Goal: Transaction & Acquisition: Purchase product/service

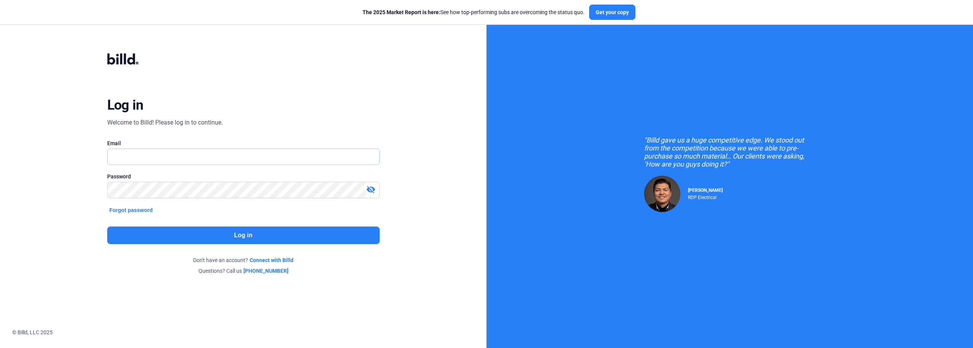
type input "[EMAIL_ADDRESS][DOMAIN_NAME]"
click at [250, 235] on button "Log in" at bounding box center [243, 235] width 272 height 18
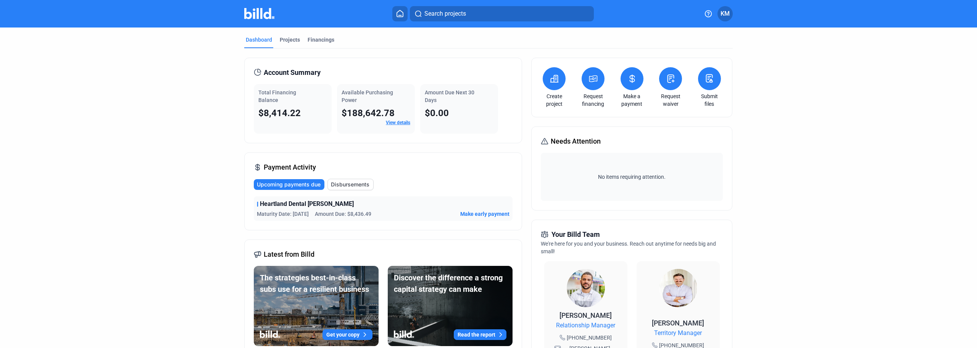
click at [554, 93] on link "Create project" at bounding box center [554, 99] width 27 height 15
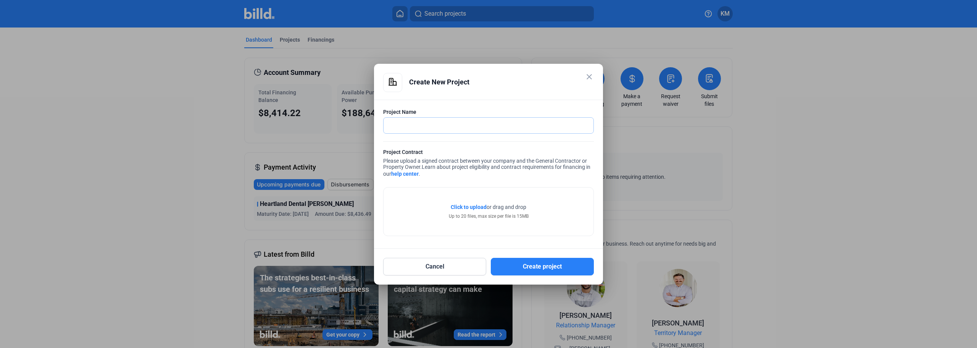
click at [409, 127] on input "text" at bounding box center [483, 126] width 201 height 16
type input "7-Eleven [PERSON_NAME]"
click at [473, 206] on span "Click to upload" at bounding box center [469, 207] width 36 height 6
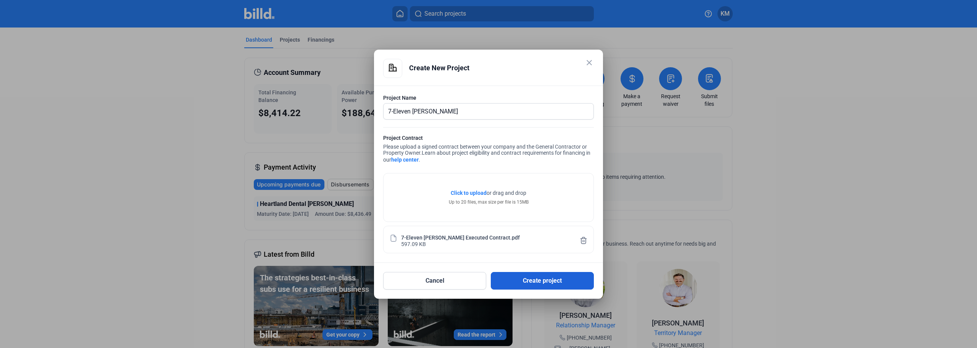
click at [542, 281] on button "Create project" at bounding box center [542, 281] width 103 height 18
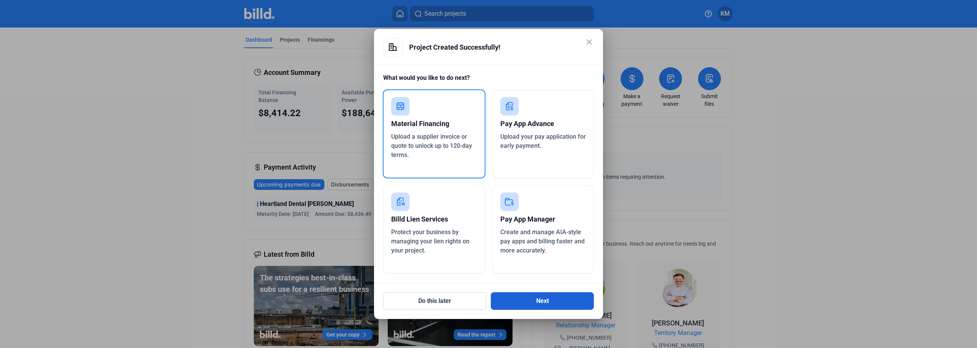
click at [543, 301] on button "Next" at bounding box center [542, 301] width 103 height 18
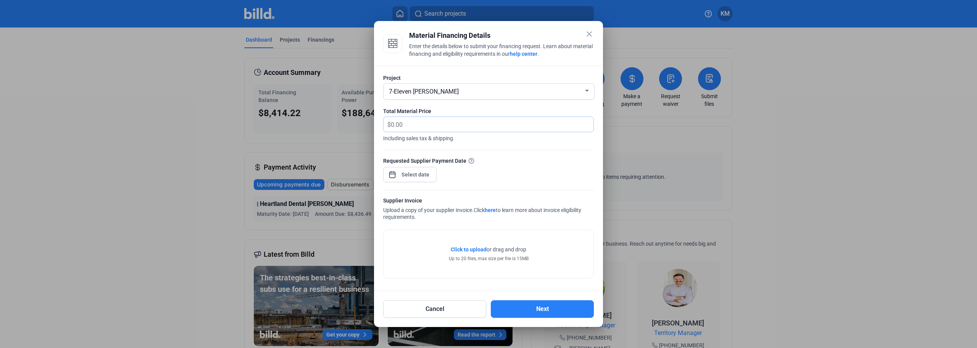
click at [405, 124] on input "text" at bounding box center [488, 124] width 194 height 15
type input "12,433.40"
click at [430, 176] on div "close Material Financing Details Enter the details below to submit your financi…" at bounding box center [488, 174] width 977 height 348
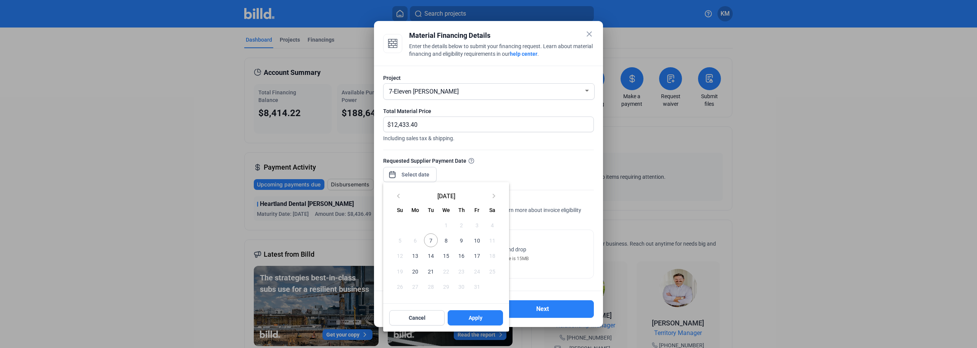
click at [431, 272] on span "21" at bounding box center [431, 271] width 14 height 14
click at [474, 319] on span "Apply" at bounding box center [476, 318] width 14 height 8
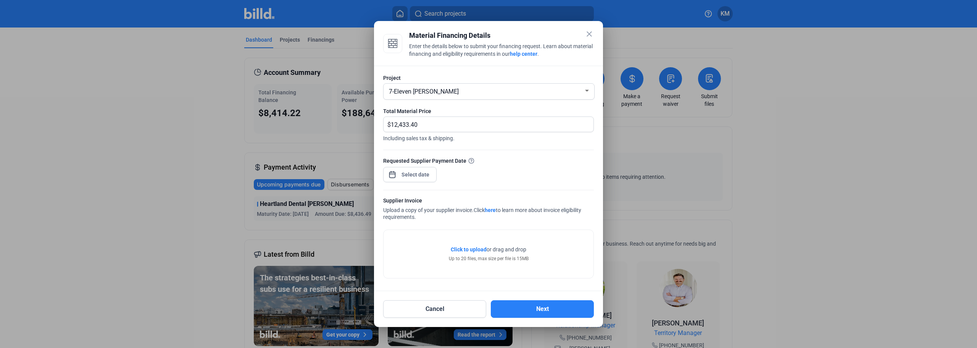
click at [470, 250] on span "Click to upload" at bounding box center [469, 249] width 36 height 6
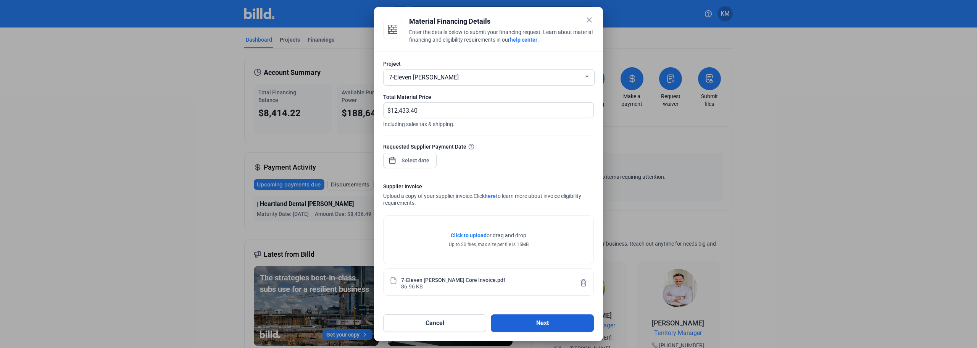
click at [541, 325] on button "Next" at bounding box center [542, 323] width 103 height 18
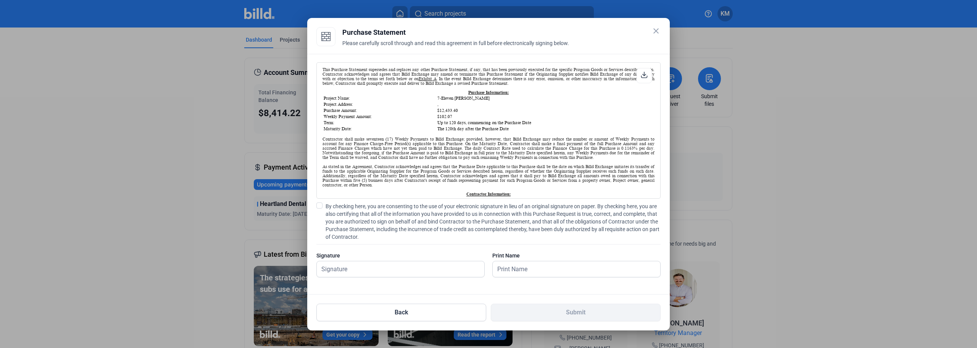
scroll to position [114, 0]
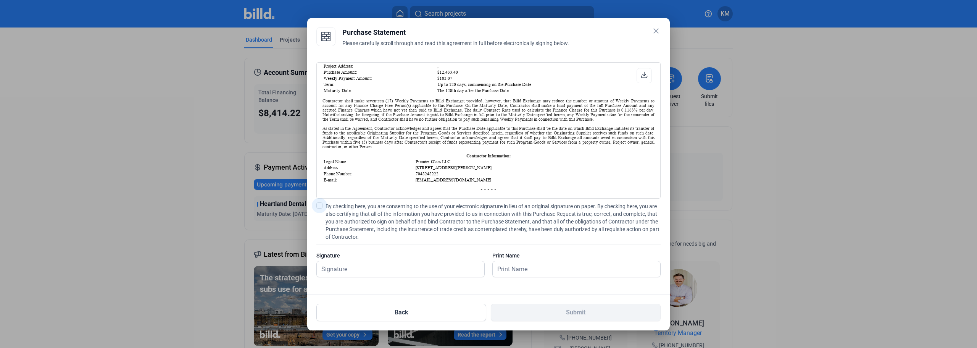
click at [319, 203] on span at bounding box center [319, 205] width 6 height 6
click at [0, 0] on input "By checking here, you are consenting to the use of your electronic signature in…" at bounding box center [0, 0] width 0 height 0
click at [353, 272] on input "text" at bounding box center [396, 269] width 159 height 16
type input "[PERSON_NAME]"
click at [512, 265] on input "text" at bounding box center [572, 269] width 159 height 16
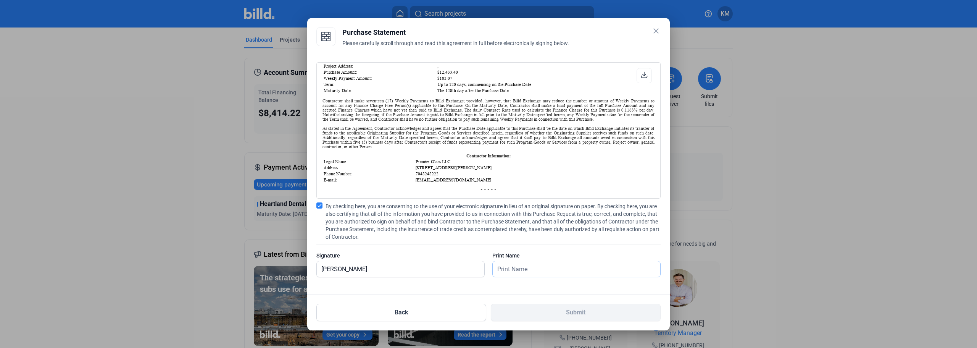
type input "[PERSON_NAME]"
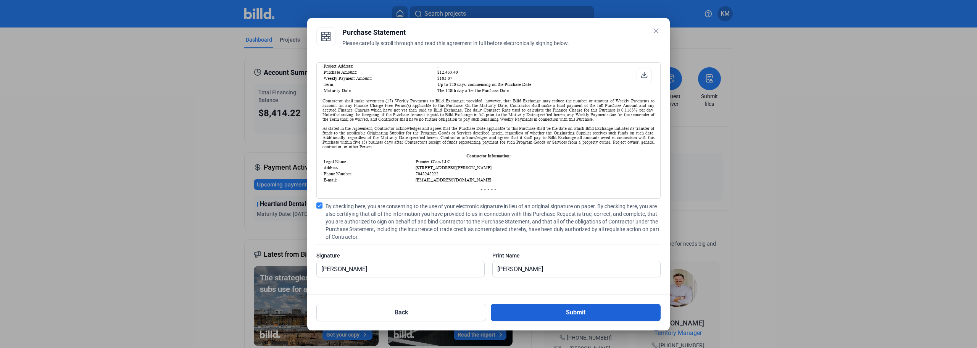
click at [568, 317] on button "Submit" at bounding box center [576, 312] width 170 height 18
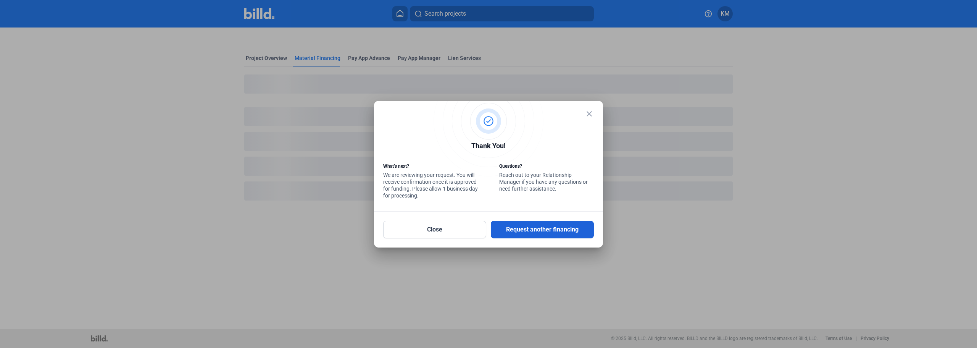
click at [524, 229] on button "Request another financing" at bounding box center [542, 230] width 103 height 18
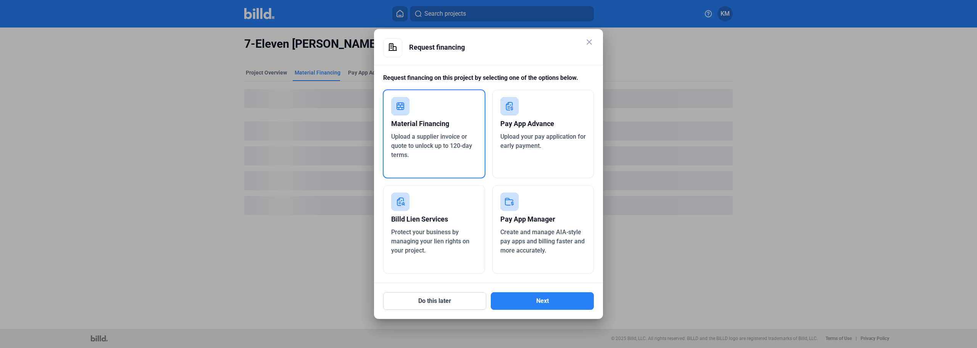
click at [428, 137] on span "Upload a supplier invoice or quote to unlock up to 120-day terms." at bounding box center [431, 146] width 81 height 26
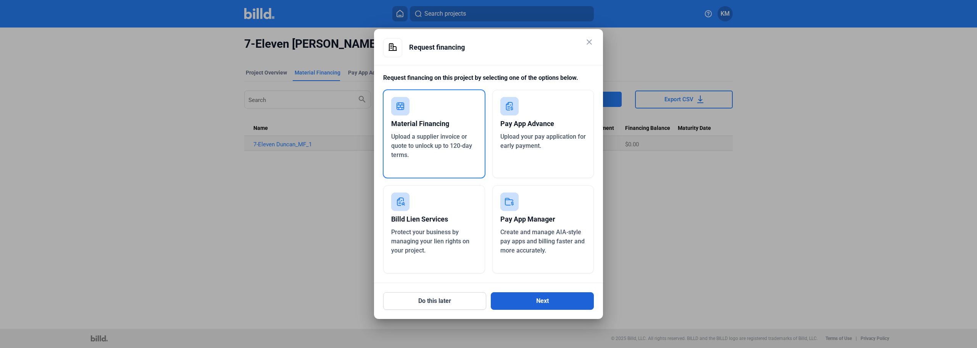
click at [543, 301] on button "Next" at bounding box center [542, 301] width 103 height 18
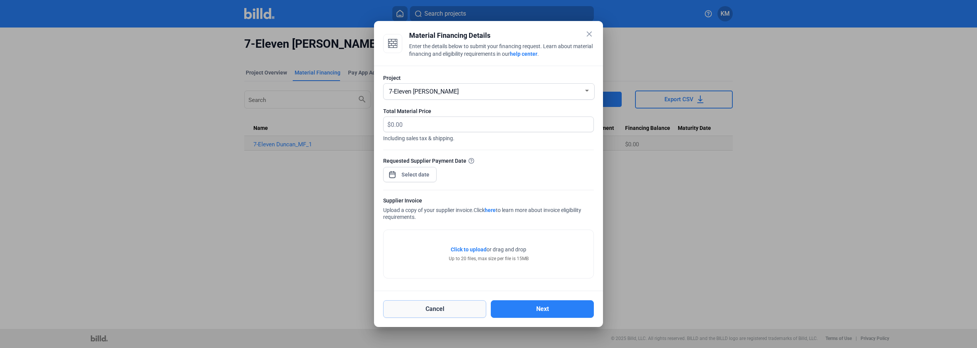
click at [451, 310] on button "Cancel" at bounding box center [434, 309] width 103 height 18
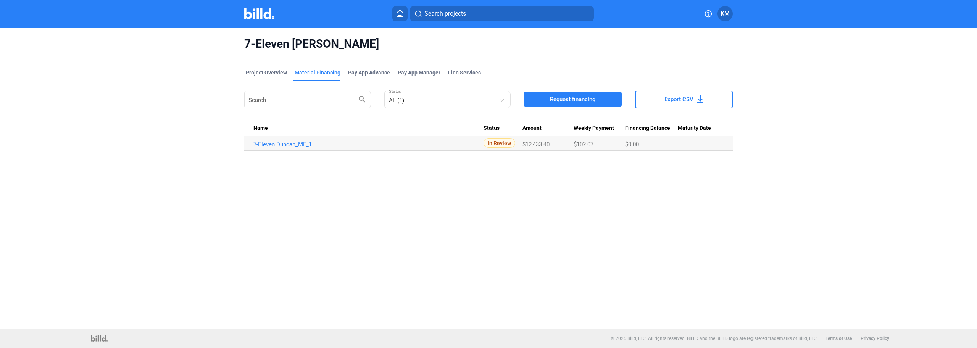
click at [546, 97] on button "Request financing" at bounding box center [573, 99] width 98 height 15
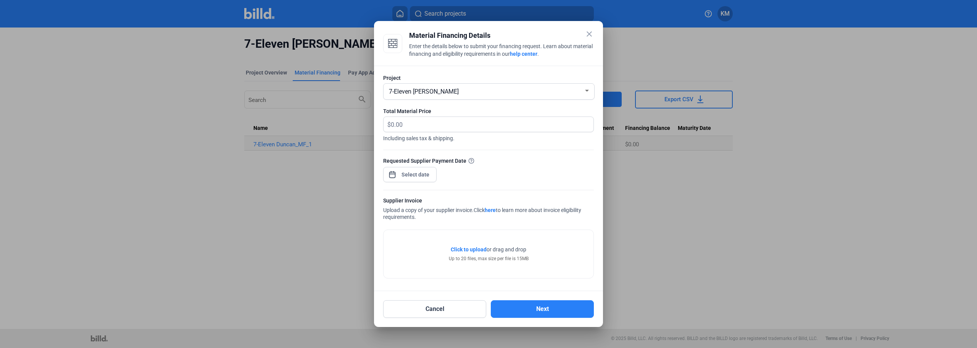
click at [589, 90] on div at bounding box center [586, 91] width 7 height 6
click at [444, 88] on span "7-Eleven [PERSON_NAME]" at bounding box center [488, 91] width 203 height 14
click at [587, 90] on div at bounding box center [587, 91] width 4 height 2
click at [590, 32] on div at bounding box center [488, 174] width 977 height 348
click at [586, 35] on mat-icon "close" at bounding box center [589, 33] width 9 height 9
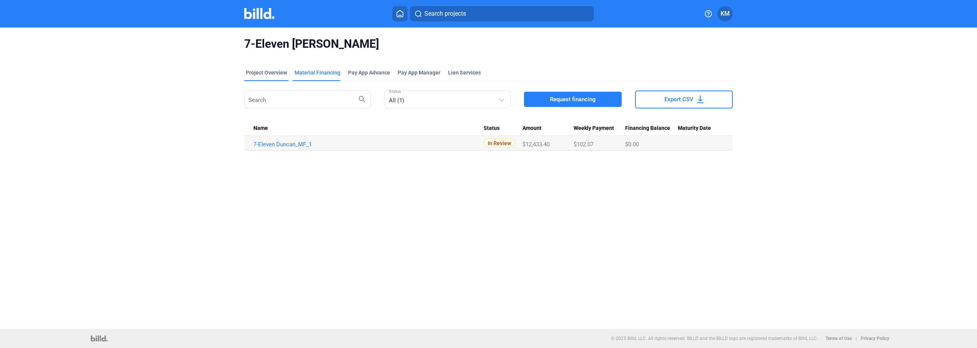
click at [253, 75] on div "Project Overview" at bounding box center [266, 73] width 41 height 8
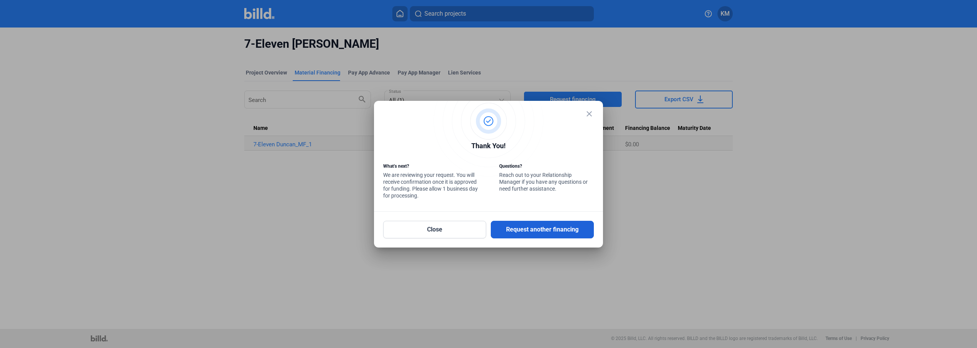
click at [517, 231] on button "Request another financing" at bounding box center [542, 230] width 103 height 18
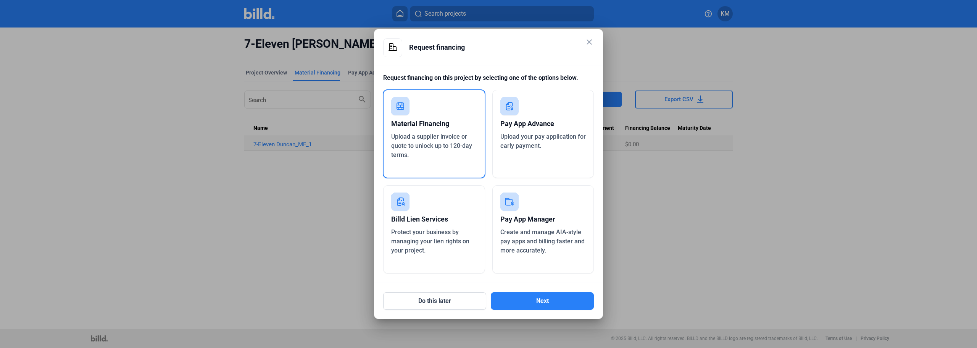
click at [435, 158] on div "Upload a supplier invoice or quote to unlock up to 120-day terms." at bounding box center [434, 145] width 86 height 27
click at [545, 303] on button "Next" at bounding box center [542, 301] width 103 height 18
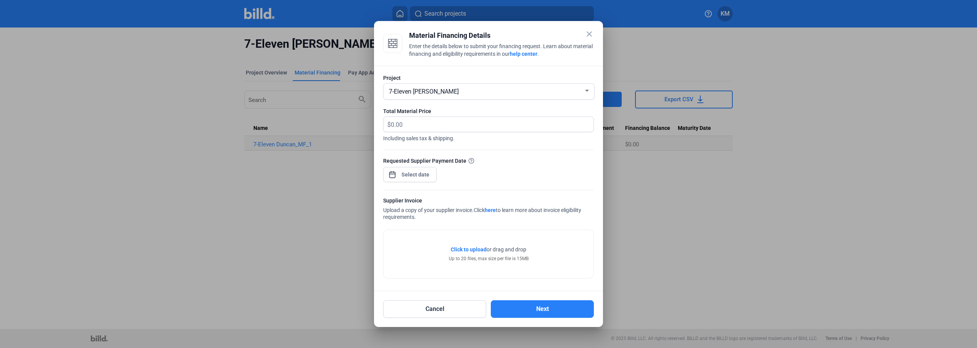
click at [588, 92] on div at bounding box center [586, 91] width 7 height 6
click at [443, 308] on div at bounding box center [488, 174] width 977 height 348
click at [445, 311] on button "Cancel" at bounding box center [434, 309] width 103 height 18
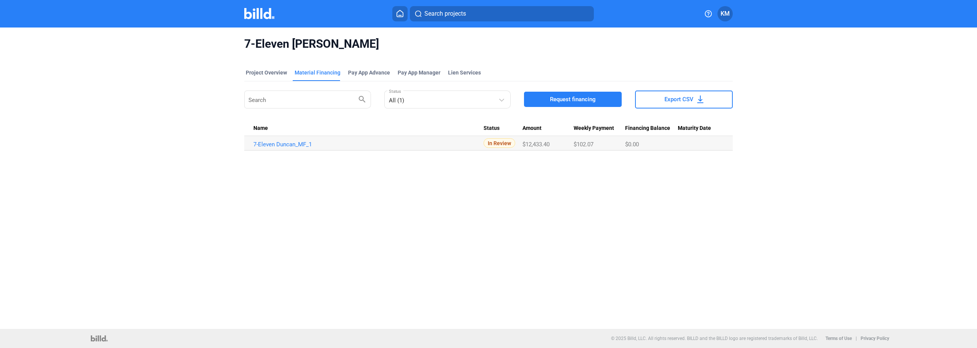
click at [724, 14] on span "KM" at bounding box center [724, 13] width 9 height 9
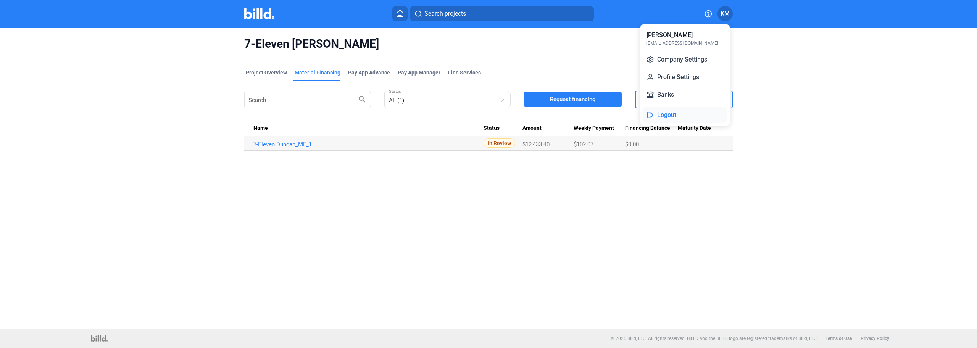
click at [666, 116] on button "Logout" at bounding box center [684, 114] width 83 height 15
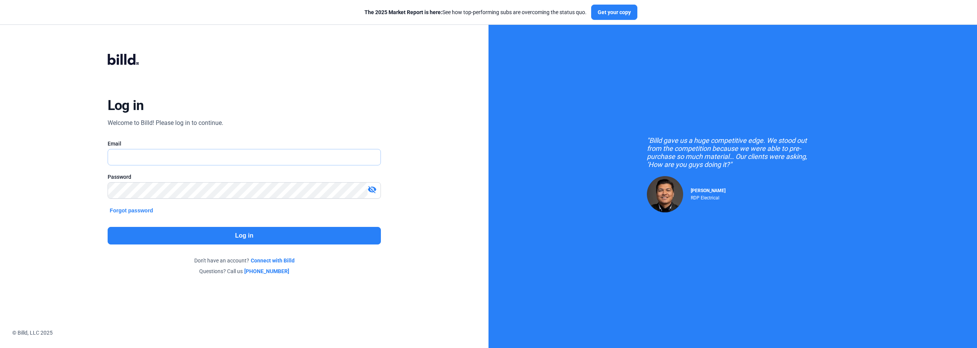
type input "[EMAIL_ADDRESS][DOMAIN_NAME]"
click at [241, 237] on button "Log in" at bounding box center [243, 235] width 272 height 18
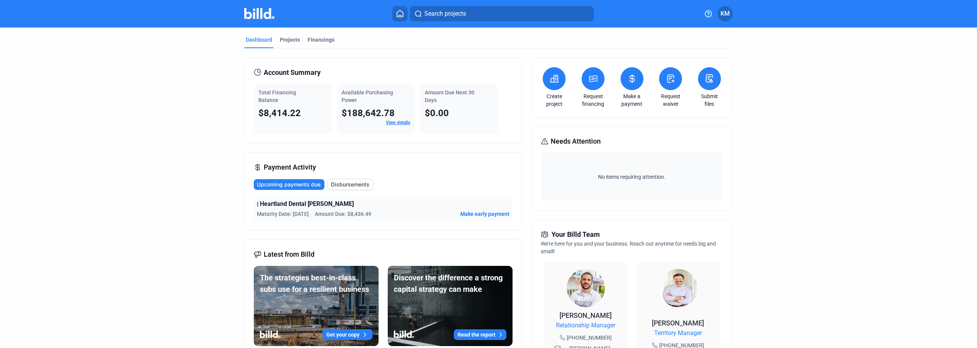
click at [588, 87] on button at bounding box center [593, 78] width 23 height 23
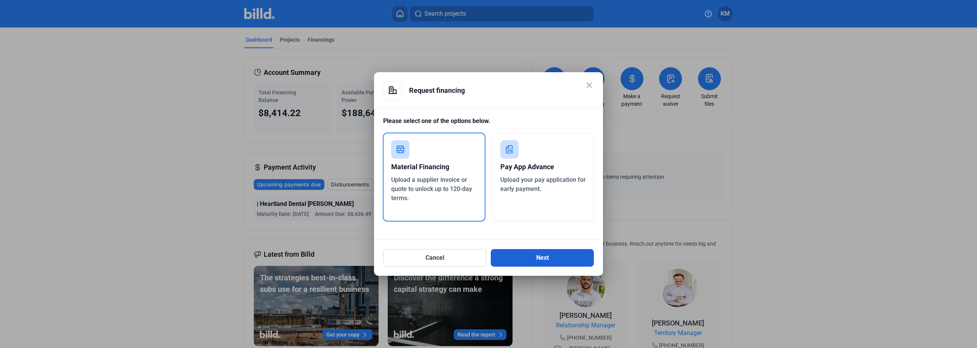
click at [523, 260] on button "Next" at bounding box center [542, 258] width 103 height 18
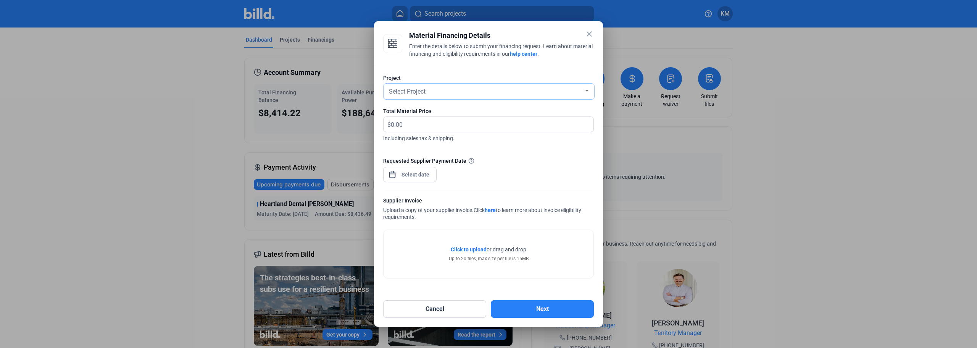
click at [424, 90] on span "Select Project" at bounding box center [407, 91] width 37 height 7
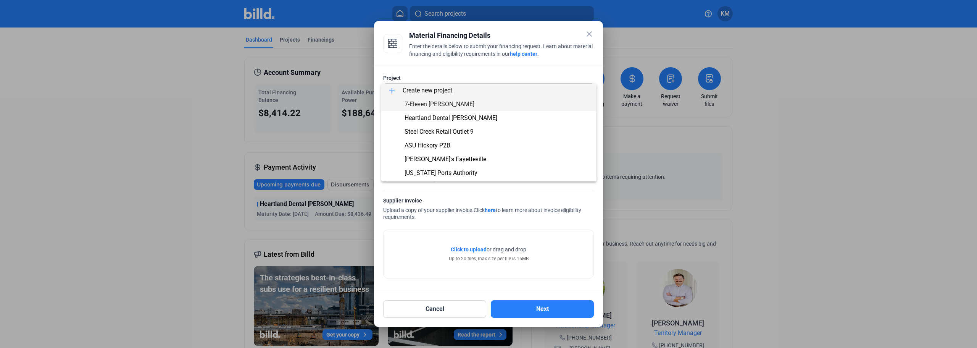
click at [422, 90] on span "add Create new project" at bounding box center [488, 91] width 203 height 14
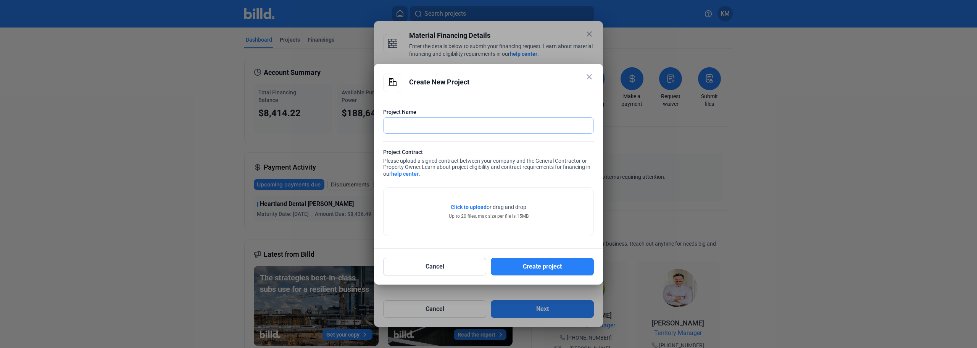
click at [404, 125] on input "text" at bounding box center [488, 126] width 210 height 16
type input "7-Eleven Elgin"
click at [467, 207] on span "Click to upload" at bounding box center [469, 207] width 36 height 6
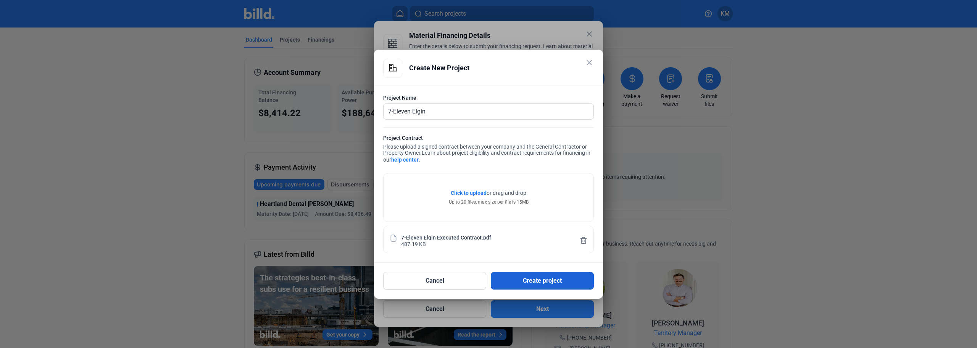
click at [543, 283] on button "Create project" at bounding box center [542, 281] width 103 height 18
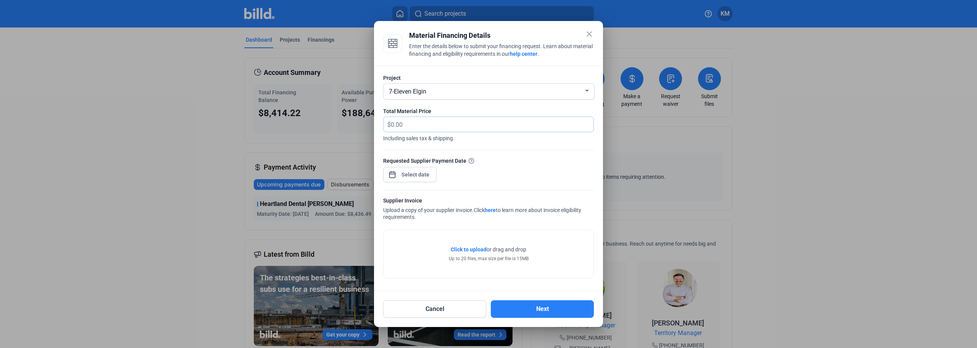
click at [414, 126] on input "text" at bounding box center [488, 124] width 194 height 15
type input "13,028.32"
click at [430, 176] on div "close Material Financing Details Enter the details below to submit your financi…" at bounding box center [488, 174] width 977 height 348
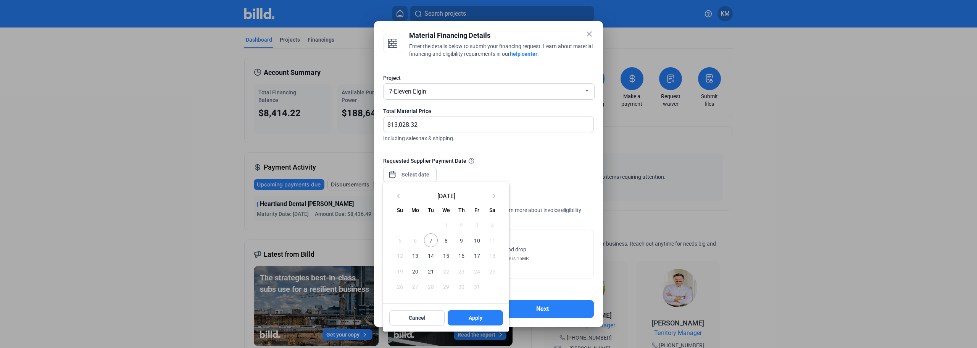
click at [431, 272] on span "21" at bounding box center [431, 271] width 14 height 14
click at [485, 322] on button "Apply" at bounding box center [475, 317] width 55 height 15
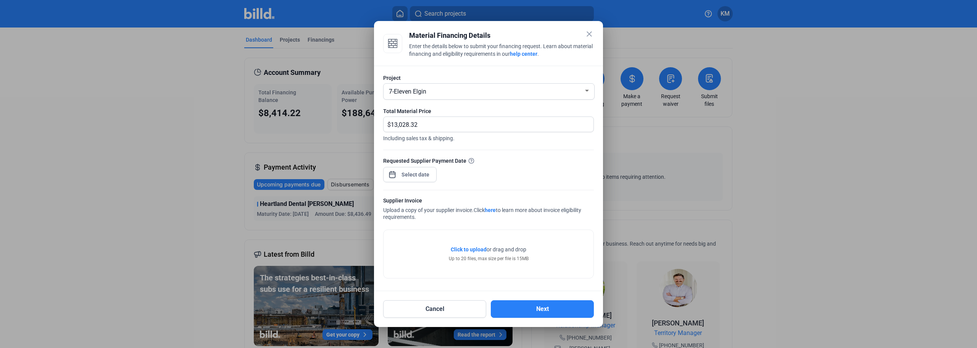
click at [470, 247] on span "Click to upload" at bounding box center [469, 249] width 36 height 6
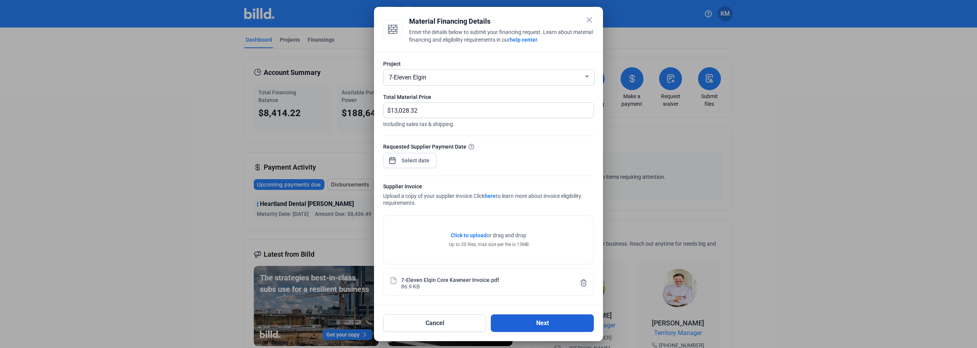
click at [540, 326] on button "Next" at bounding box center [542, 323] width 103 height 18
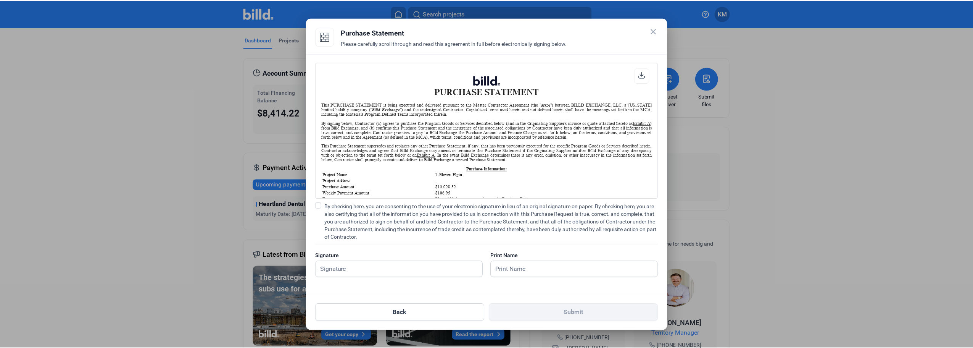
scroll to position [0, 0]
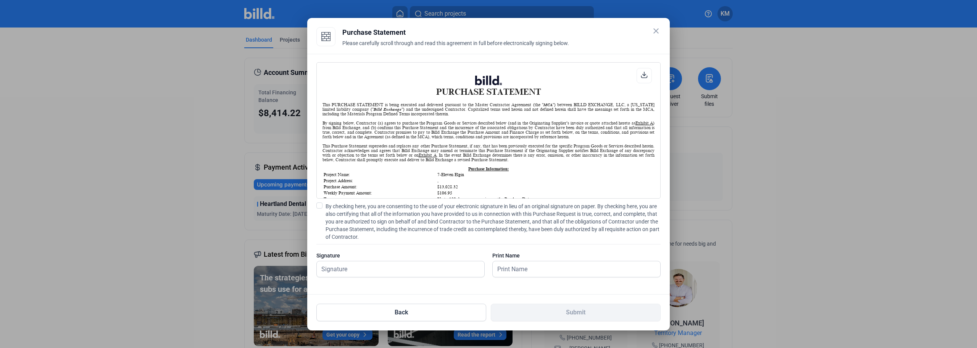
click at [319, 203] on span at bounding box center [319, 205] width 6 height 6
click at [0, 0] on input "By checking here, you are consenting to the use of your electronic signature in…" at bounding box center [0, 0] width 0 height 0
click at [351, 272] on input "text" at bounding box center [401, 269] width 168 height 16
type input "[PERSON_NAME]"
click at [522, 270] on input "text" at bounding box center [577, 269] width 168 height 16
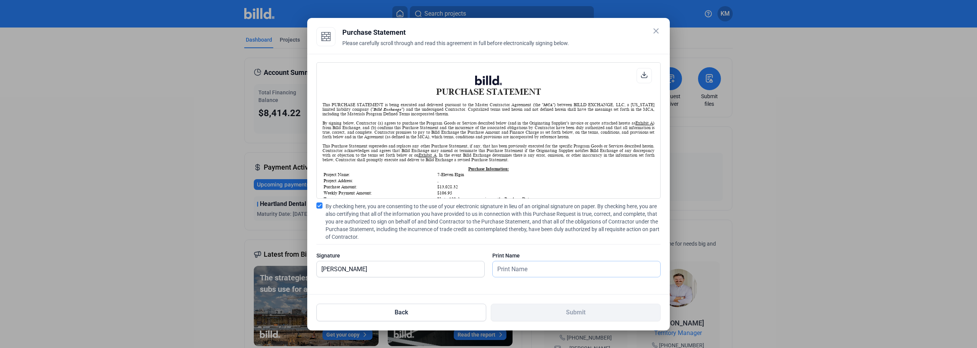
type input "[PERSON_NAME]"
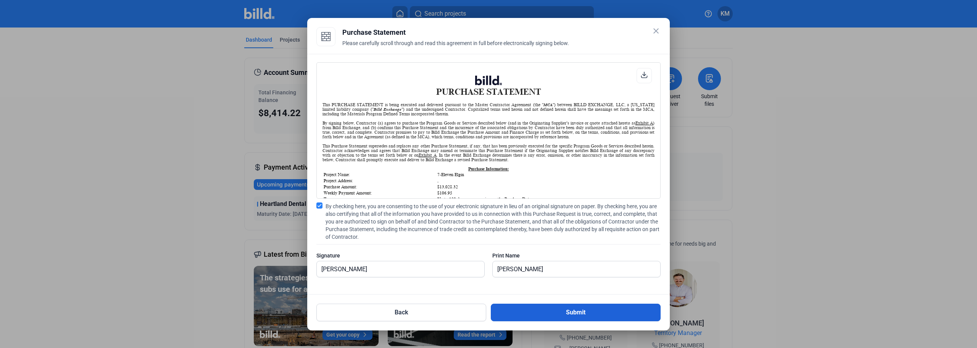
click at [565, 312] on button "Submit" at bounding box center [576, 312] width 170 height 18
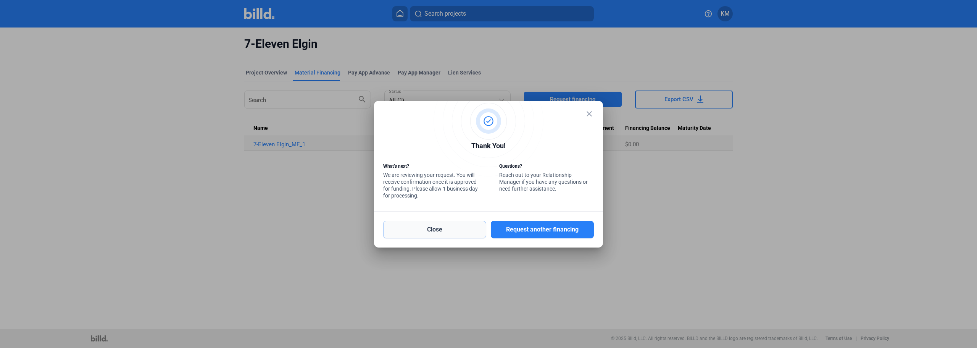
click at [439, 232] on button "Close" at bounding box center [434, 230] width 103 height 18
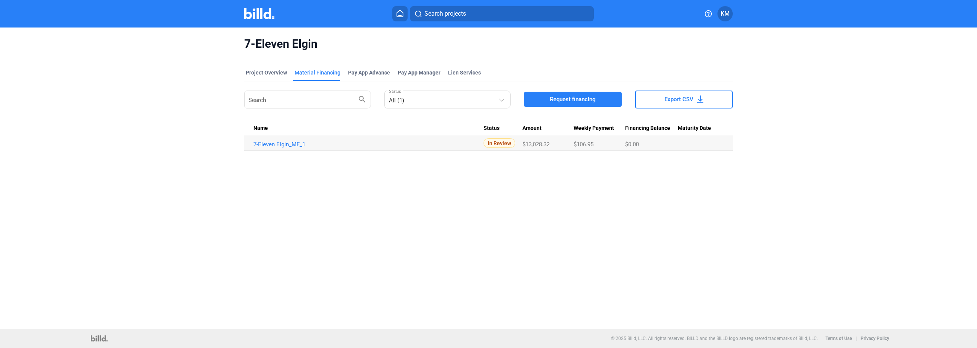
click at [727, 18] on span "KM" at bounding box center [724, 13] width 9 height 9
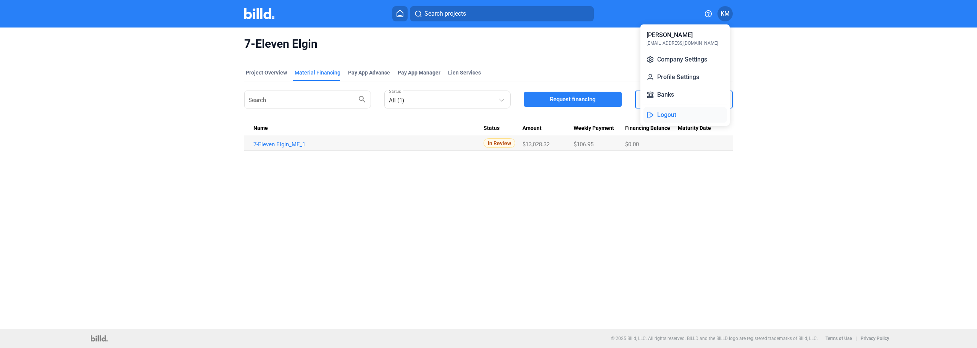
click at [659, 113] on button "Logout" at bounding box center [684, 114] width 83 height 15
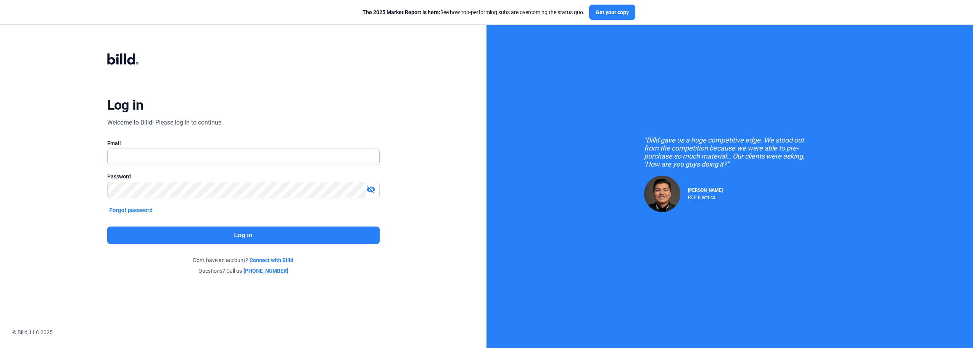
type input "[EMAIL_ADDRESS][DOMAIN_NAME]"
